Goal: Task Accomplishment & Management: Use online tool/utility

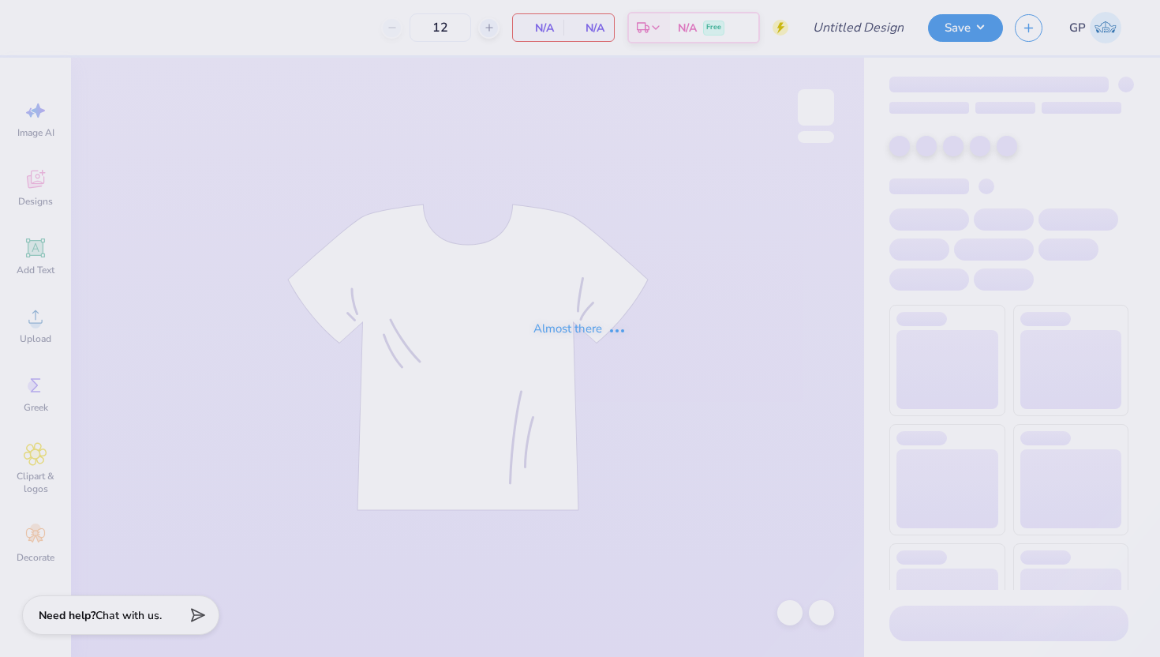
type input "hoodie 1"
type input "30"
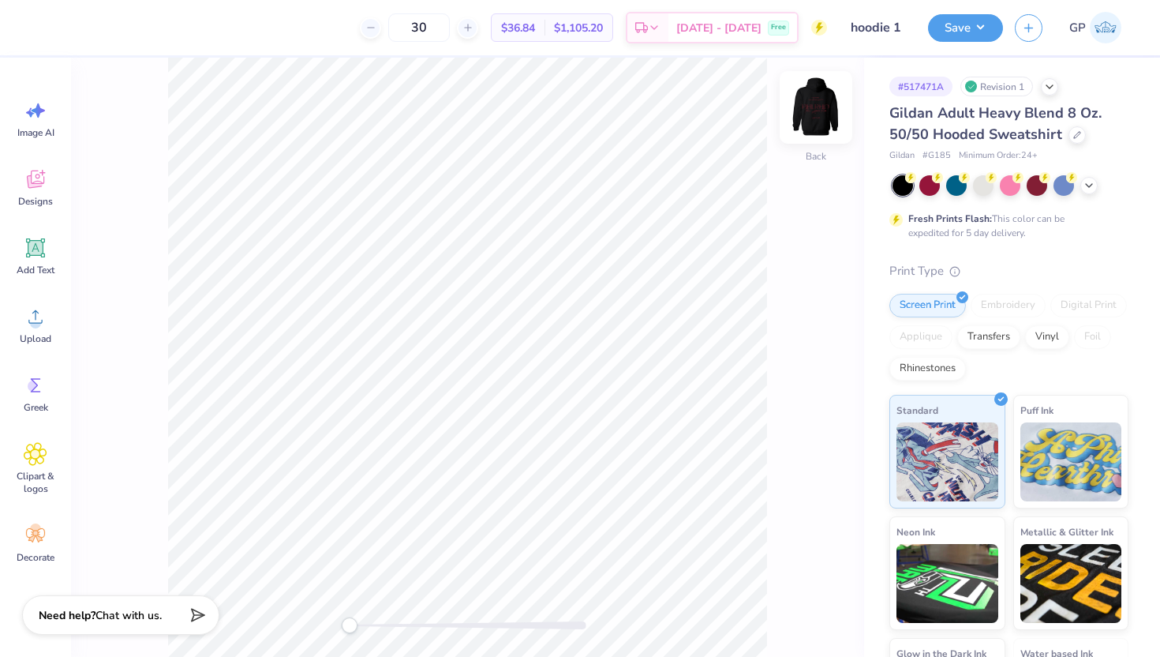
click at [809, 107] on img at bounding box center [815, 107] width 63 height 63
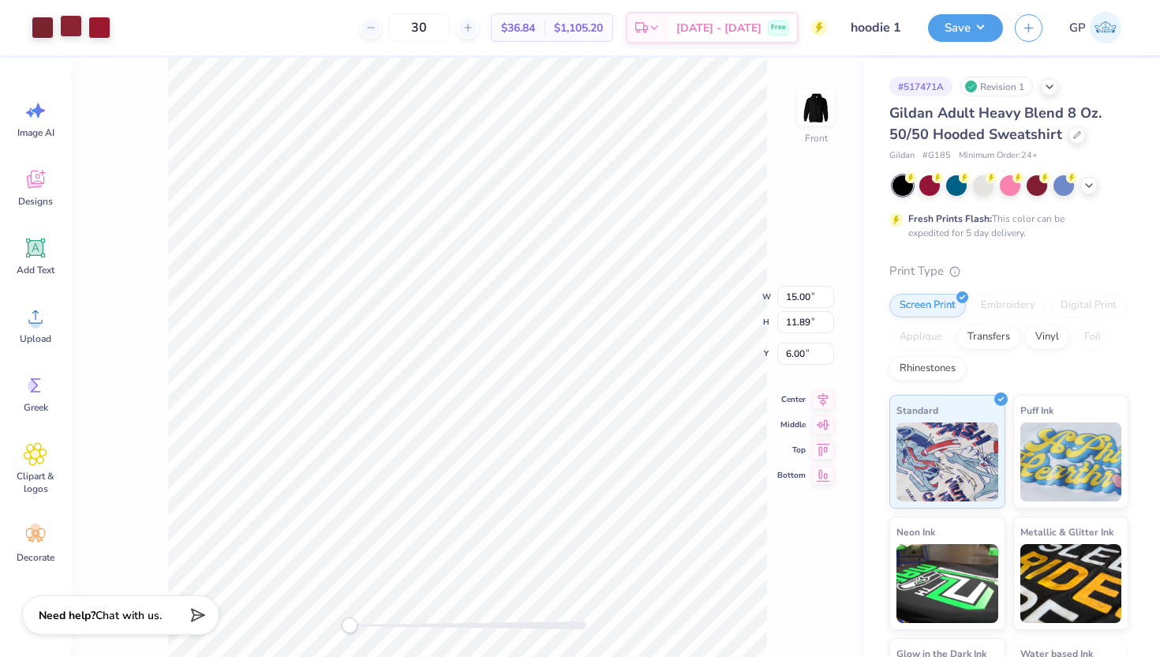
click at [74, 28] on div at bounding box center [71, 26] width 22 height 22
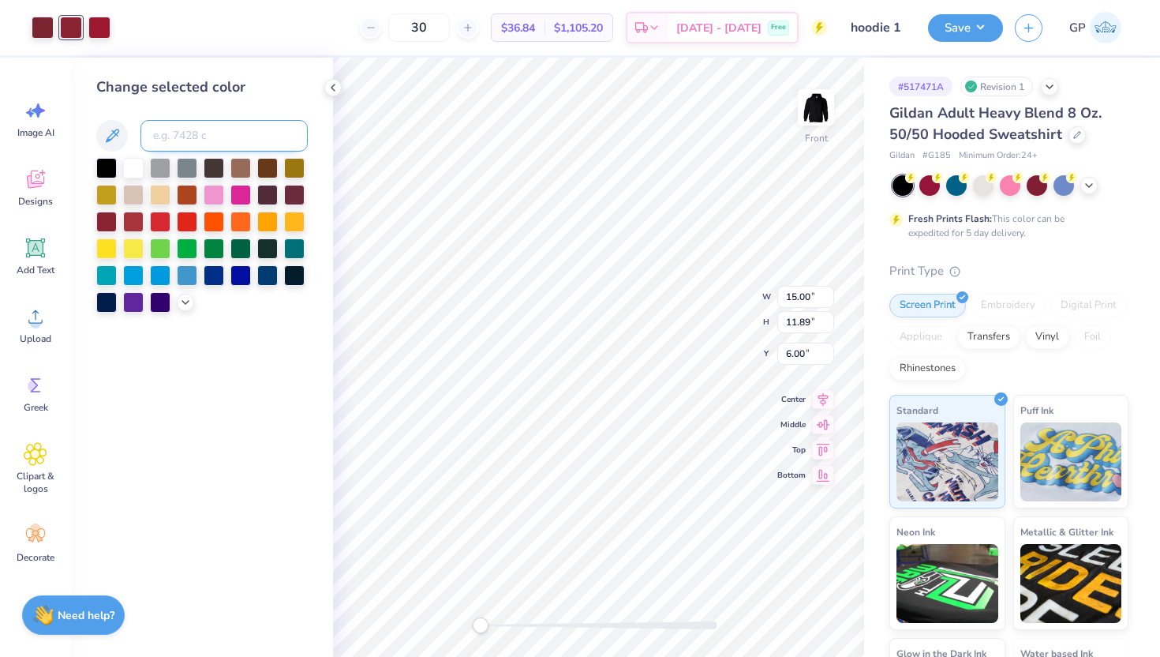
click at [186, 134] on input at bounding box center [223, 136] width 167 height 32
type input "7427"
click at [46, 30] on div at bounding box center [43, 26] width 22 height 22
click at [217, 144] on input at bounding box center [223, 136] width 167 height 32
type input "7427"
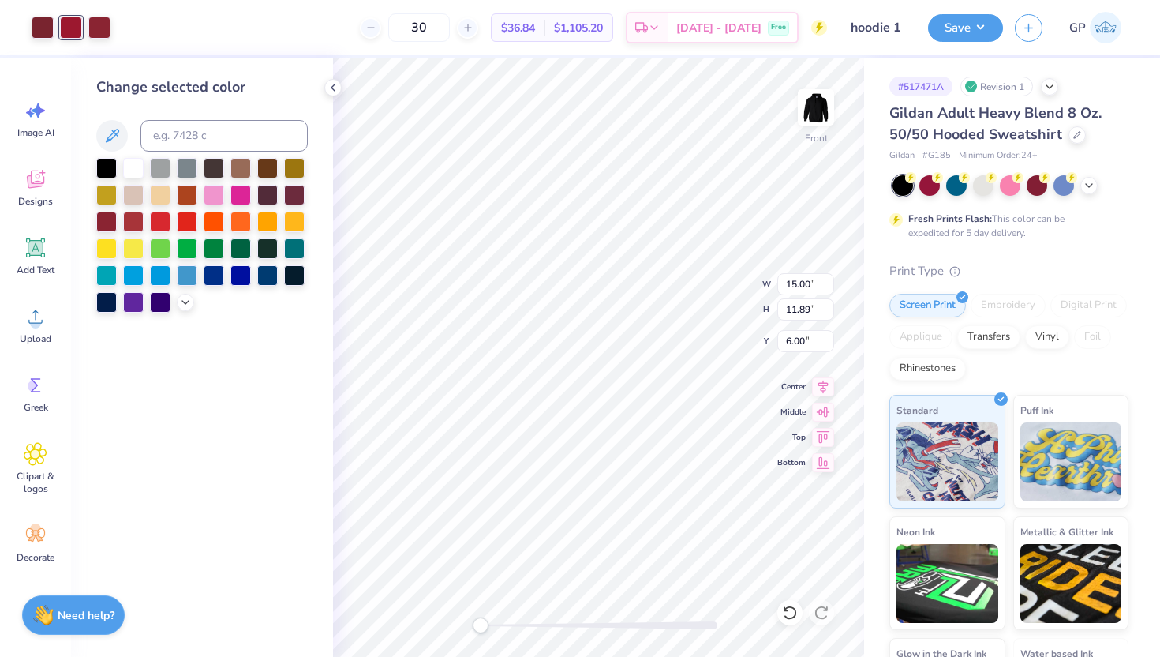
click at [159, 90] on div "Change selected color" at bounding box center [202, 87] width 212 height 21
click at [98, 34] on div at bounding box center [99, 26] width 22 height 22
click at [194, 143] on input at bounding box center [223, 136] width 167 height 32
type input "7427"
click at [191, 81] on div "Change selected color" at bounding box center [202, 87] width 212 height 21
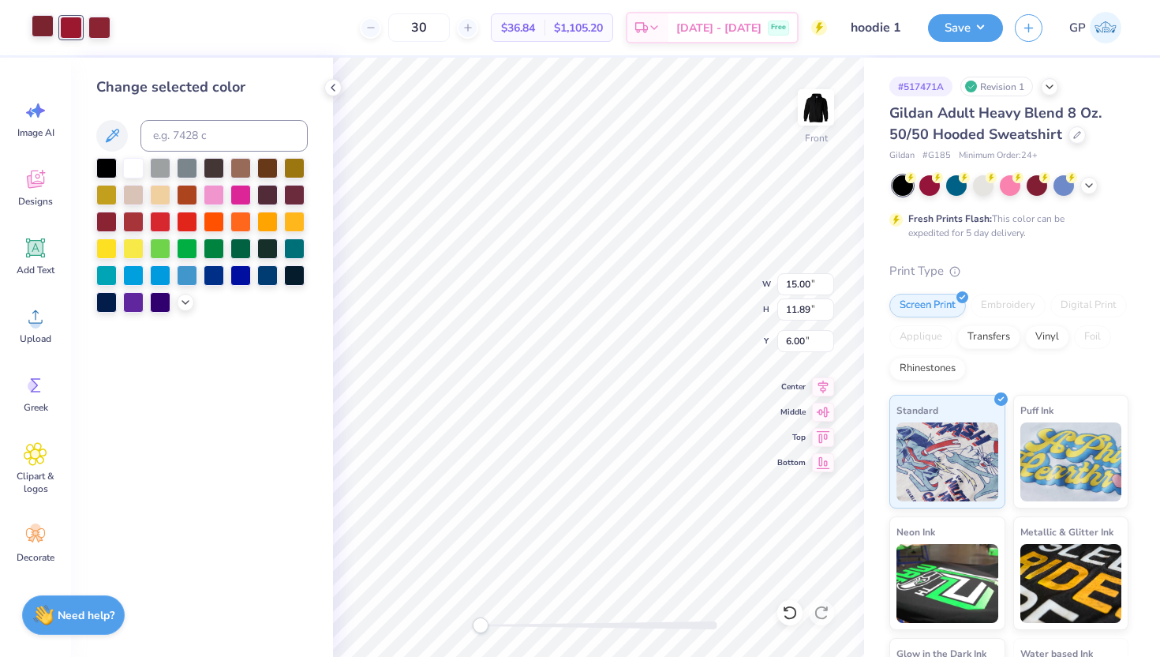
click at [44, 22] on div at bounding box center [43, 26] width 22 height 22
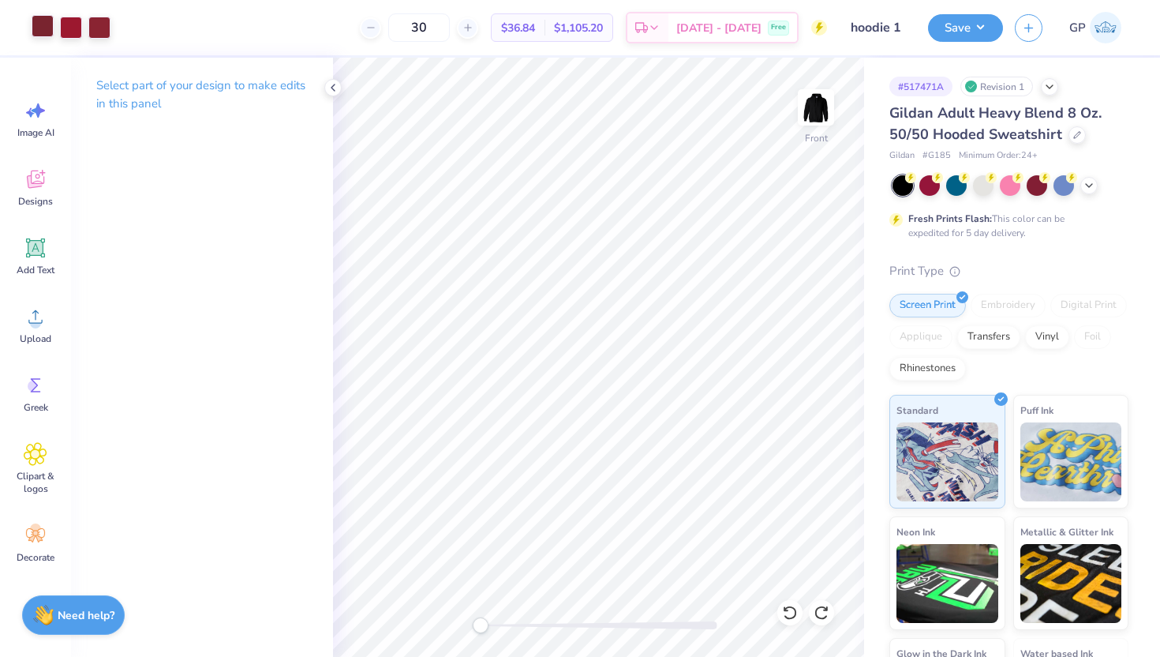
click at [39, 24] on div at bounding box center [43, 26] width 22 height 22
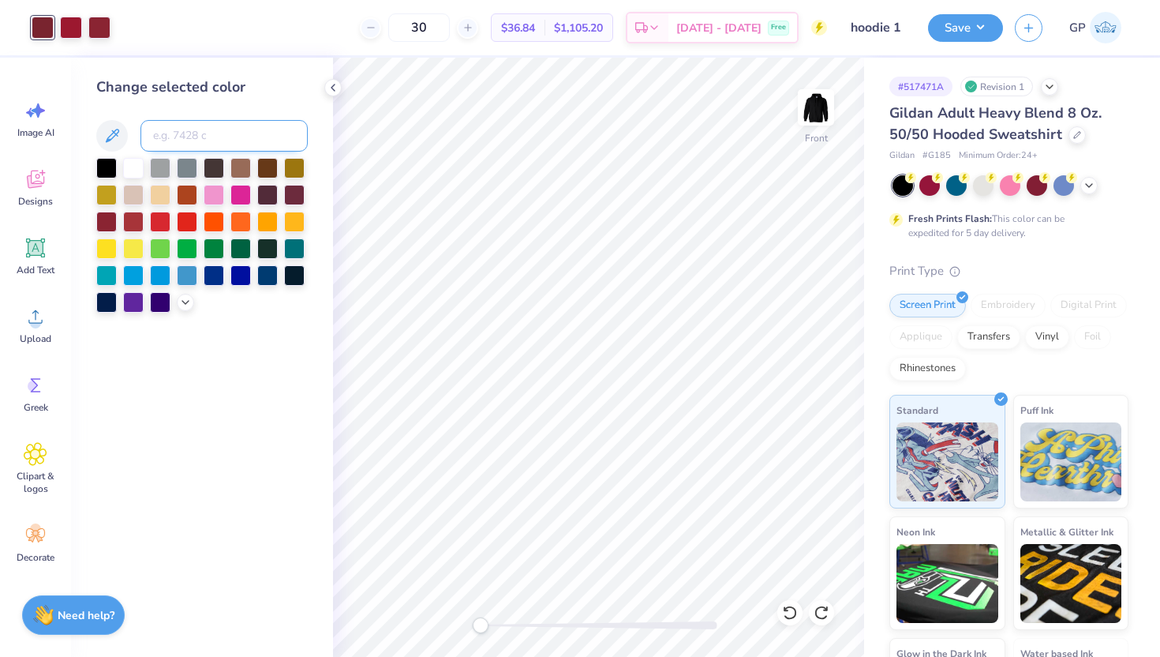
click at [225, 133] on input at bounding box center [223, 136] width 167 height 32
type input "7427"
click at [254, 90] on div "Change selected color" at bounding box center [202, 87] width 212 height 21
click at [1022, 301] on div "Embroidery" at bounding box center [1008, 306] width 75 height 24
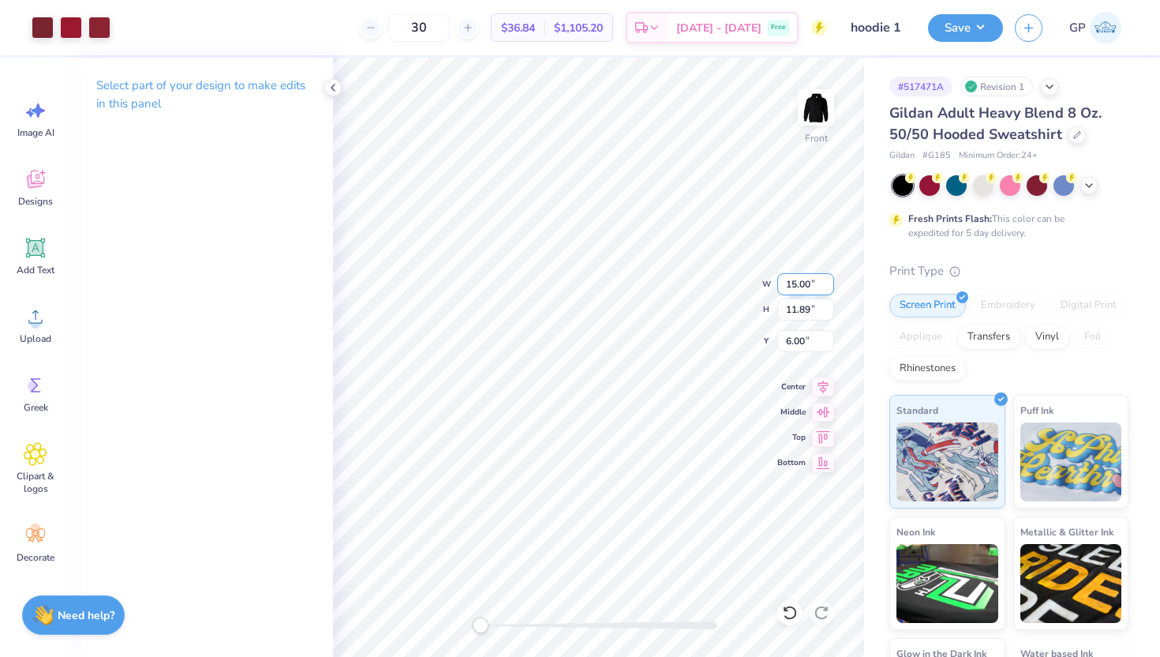
click at [792, 280] on input "15.00" at bounding box center [805, 284] width 57 height 22
click at [800, 280] on input "15.00" at bounding box center [805, 284] width 57 height 22
type input "12.00"
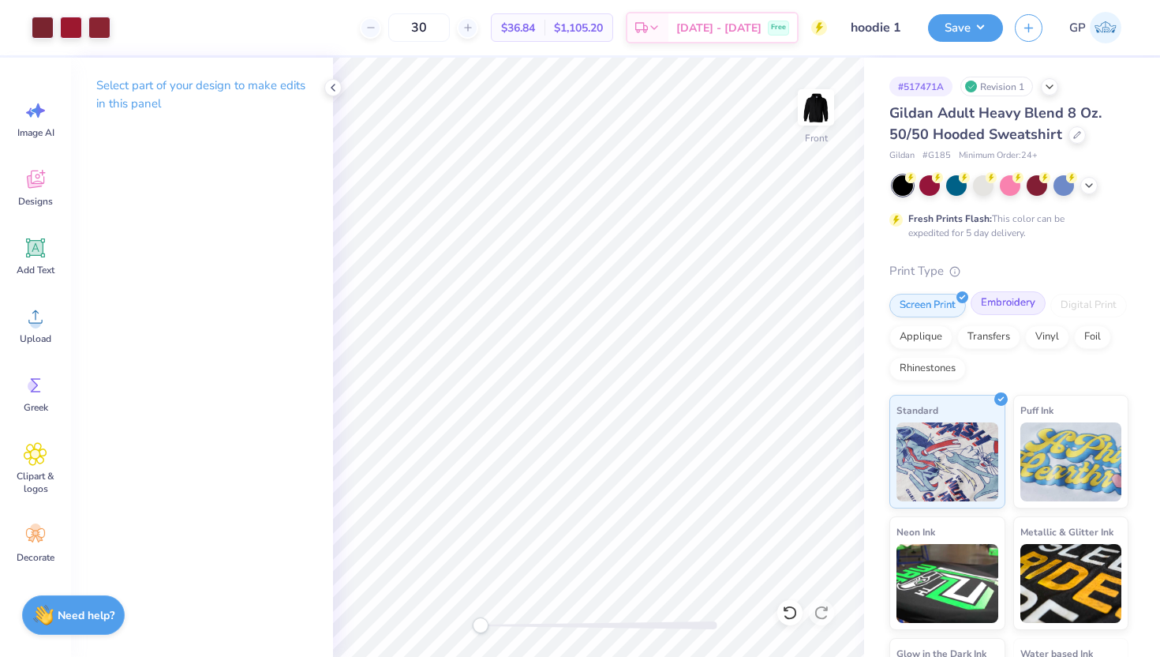
click at [1029, 299] on div "Embroidery" at bounding box center [1008, 303] width 75 height 24
